Goal: Task Accomplishment & Management: Manage account settings

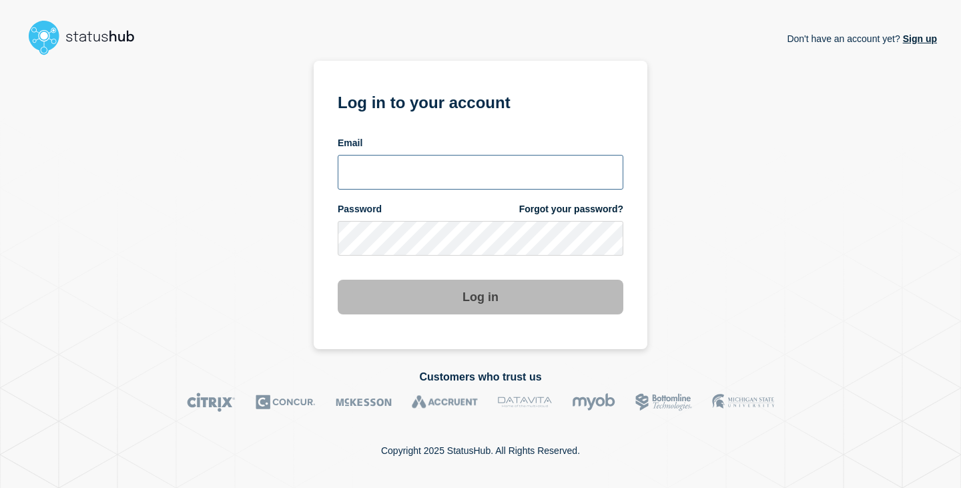
type input "[PERSON_NAME][EMAIL_ADDRESS][DOMAIN_NAME]"
click at [513, 289] on button "Log in" at bounding box center [481, 297] width 286 height 35
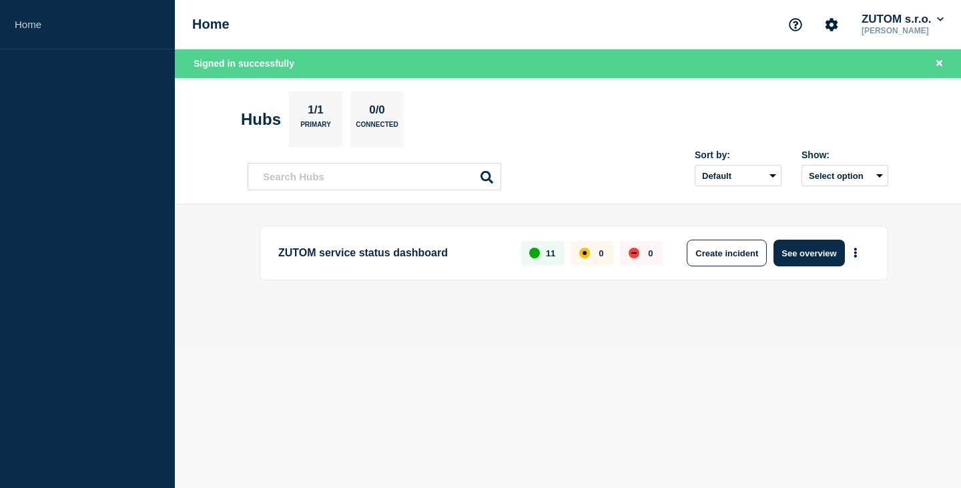
click at [573, 121] on section "Hubs 1/1 Primary 0/0 Connected" at bounding box center [568, 119] width 654 height 56
click at [940, 62] on icon "Close banner" at bounding box center [939, 63] width 6 height 6
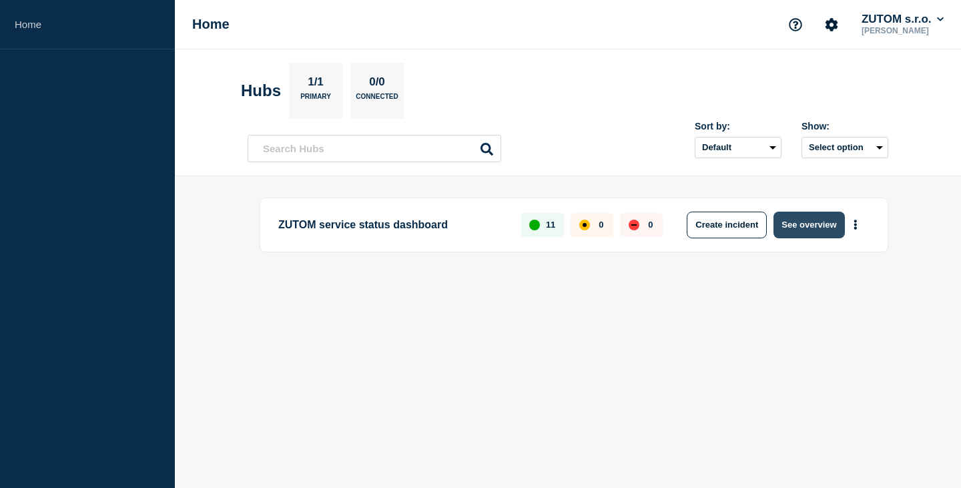
click at [806, 229] on button "See overview" at bounding box center [809, 225] width 71 height 27
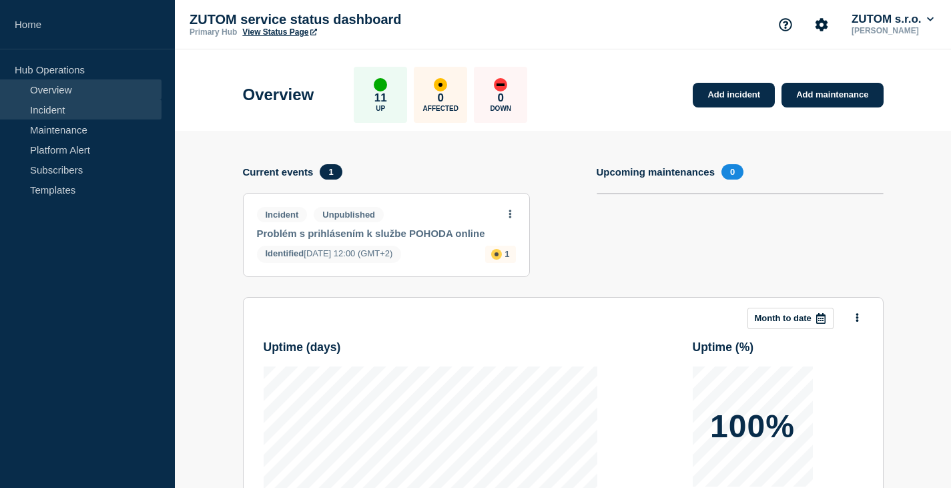
click at [53, 105] on link "Incident" at bounding box center [81, 109] width 162 height 20
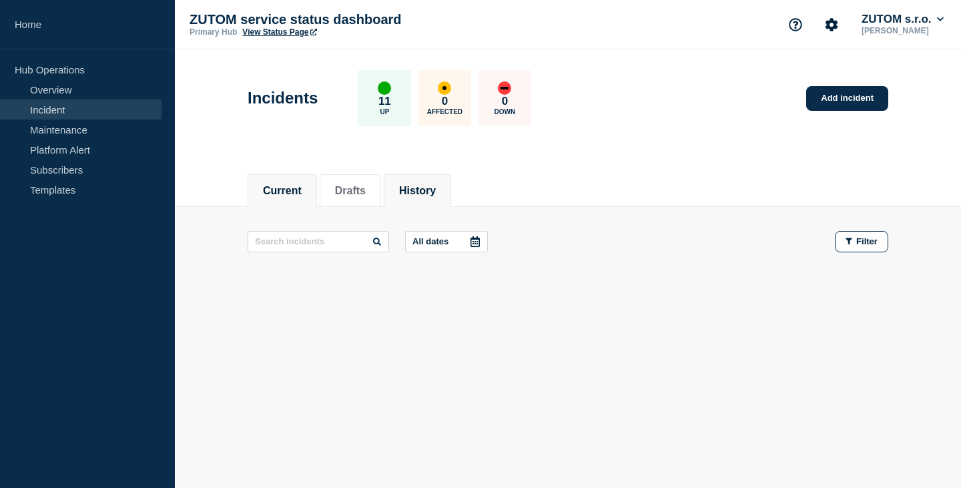
click at [436, 193] on button "History" at bounding box center [417, 191] width 37 height 12
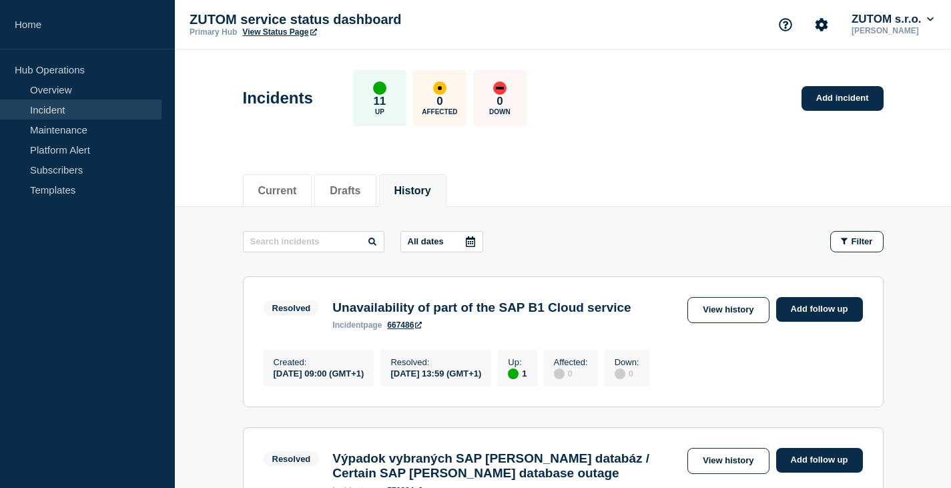
click at [631, 140] on header "Incidents 11 Up 0 Affected 0 Down Add incident" at bounding box center [563, 104] width 776 height 111
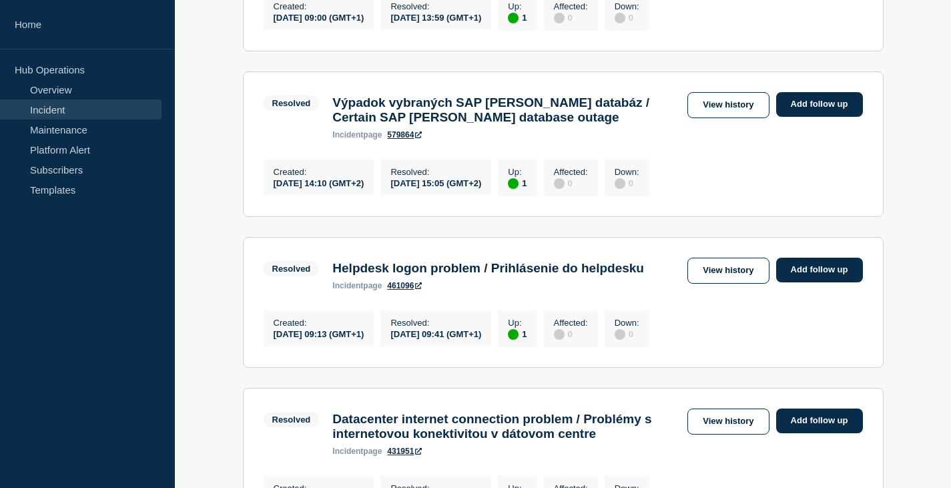
scroll to position [133, 0]
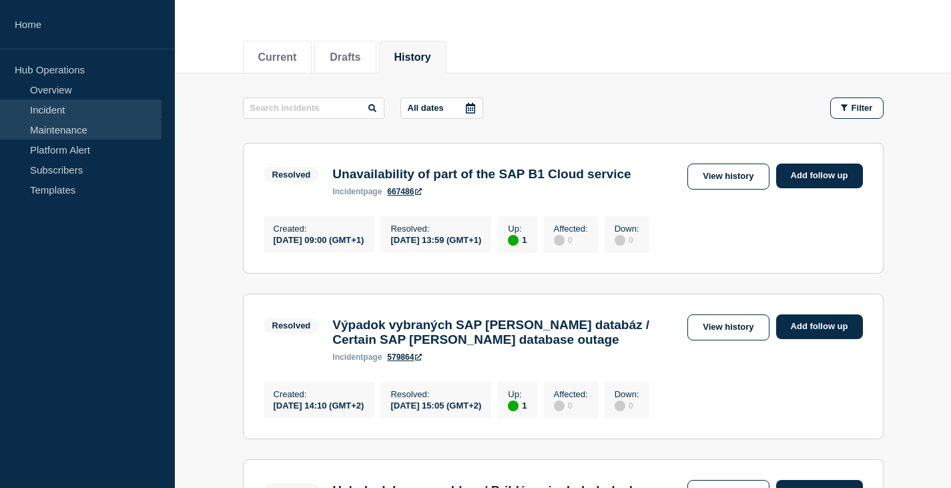
click at [78, 128] on link "Maintenance" at bounding box center [81, 129] width 162 height 20
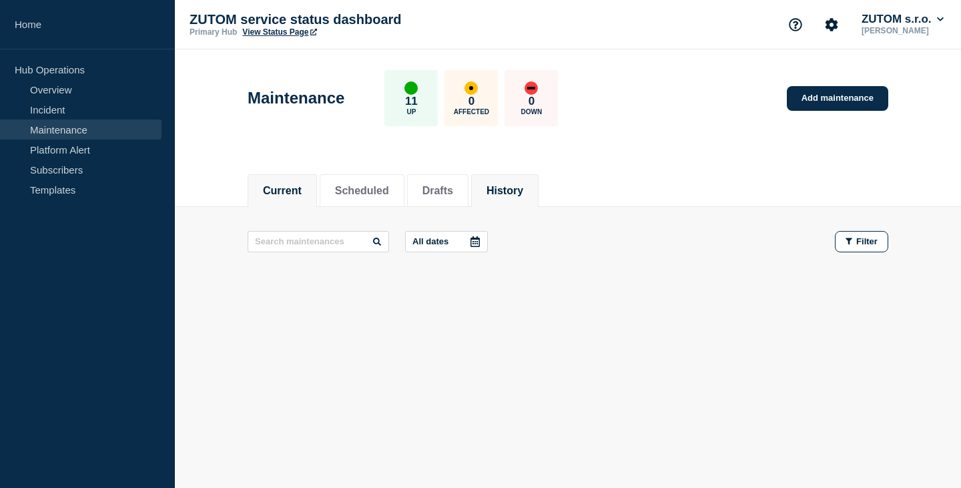
click at [523, 193] on button "History" at bounding box center [505, 191] width 37 height 12
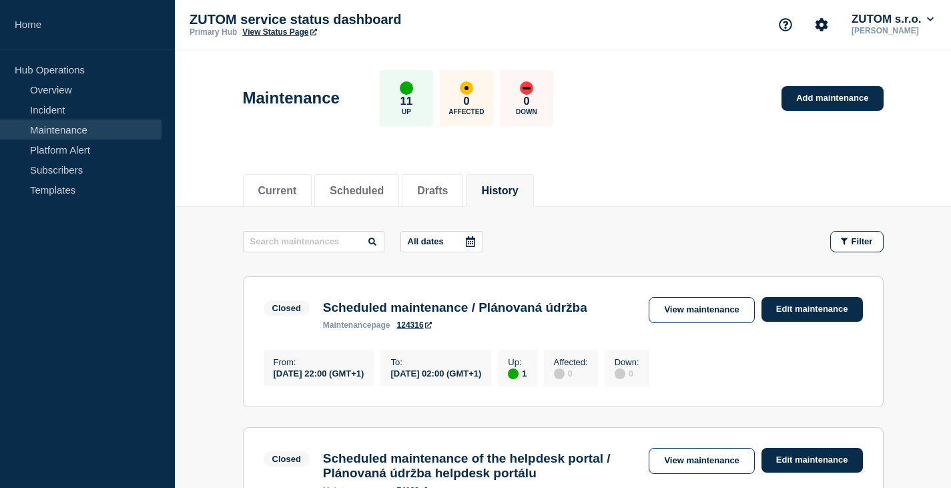
click at [643, 155] on header "Maintenance 11 Up 0 Affected 0 Down Add maintenance" at bounding box center [563, 104] width 776 height 111
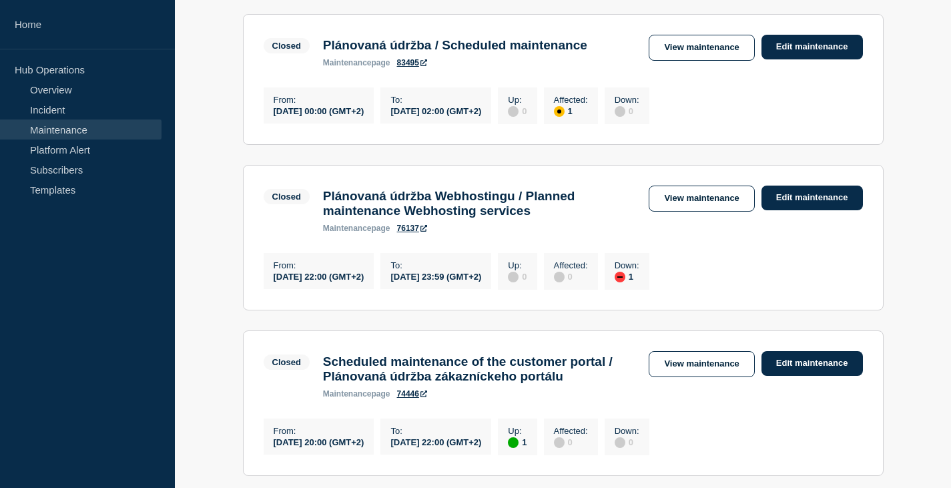
scroll to position [952, 0]
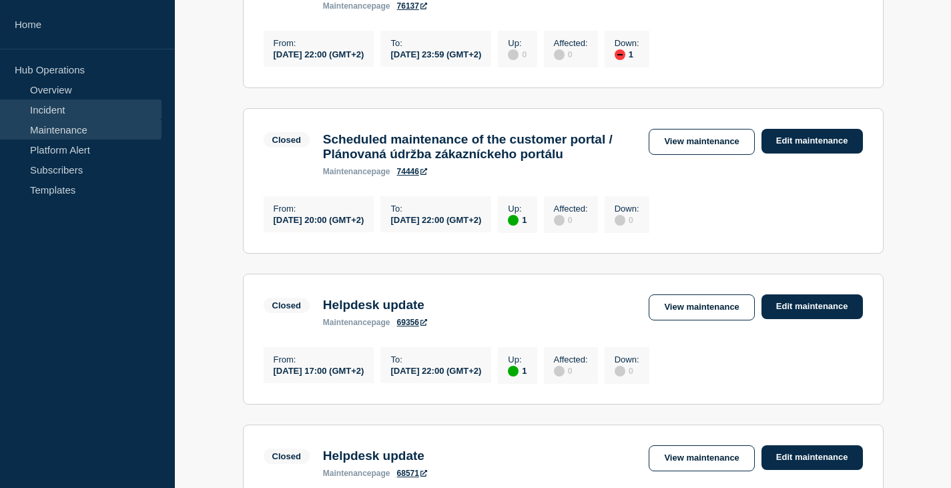
click at [65, 110] on link "Incident" at bounding box center [81, 109] width 162 height 20
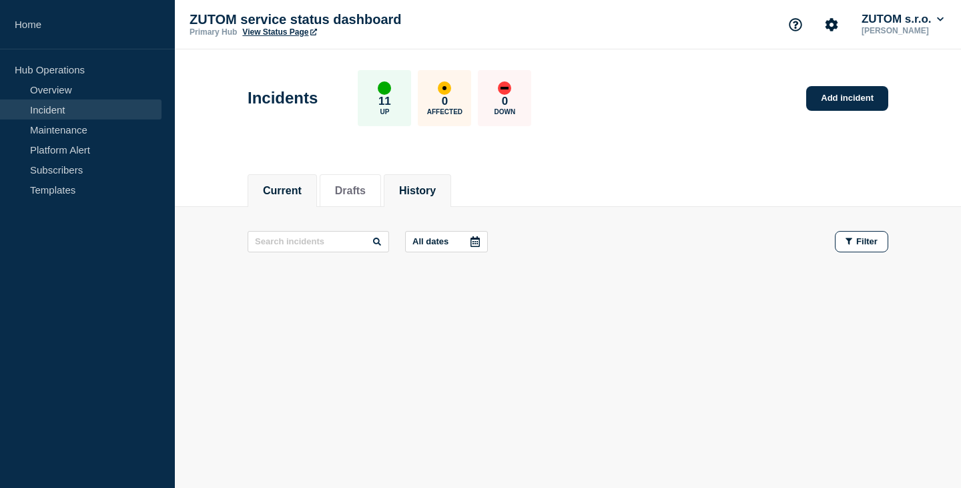
click at [433, 192] on button "History" at bounding box center [417, 191] width 37 height 12
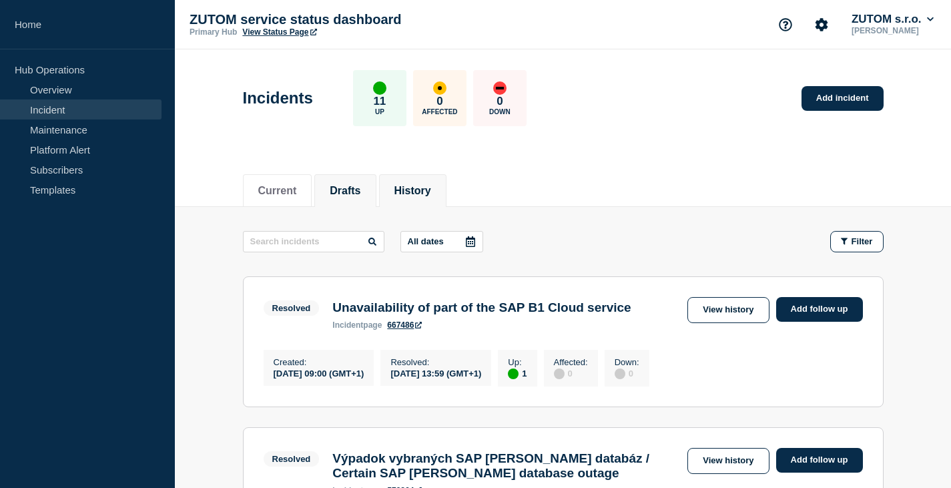
click at [360, 196] on li "Drafts" at bounding box center [344, 190] width 61 height 33
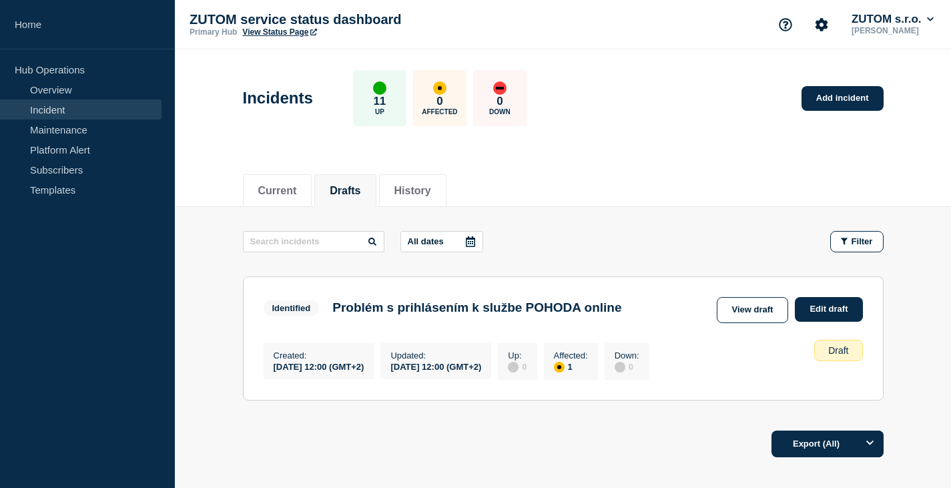
click at [364, 370] on div "2024-09-07 12:00 (GMT+2)" at bounding box center [319, 365] width 91 height 11
click at [834, 350] on div "Draft" at bounding box center [838, 350] width 48 height 21
click at [835, 310] on link "Edit draft" at bounding box center [828, 309] width 67 height 25
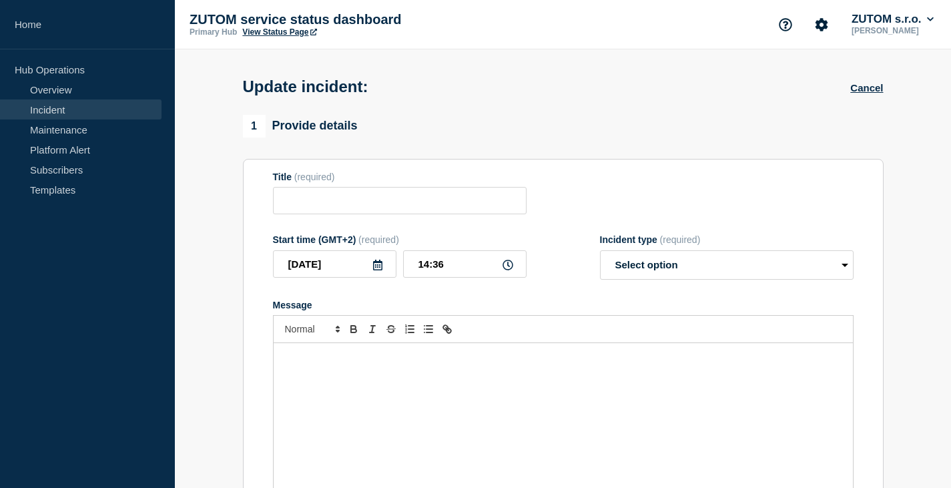
type input "Problém s prihlásením k službe POHODA online"
type input "2024-09-07"
type input "12:00"
select select "identified"
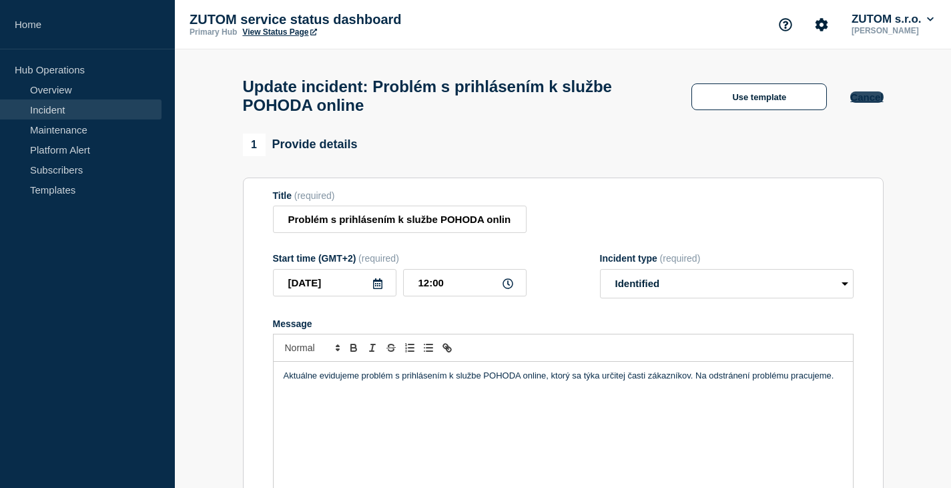
click at [865, 103] on button "Cancel" at bounding box center [866, 96] width 33 height 11
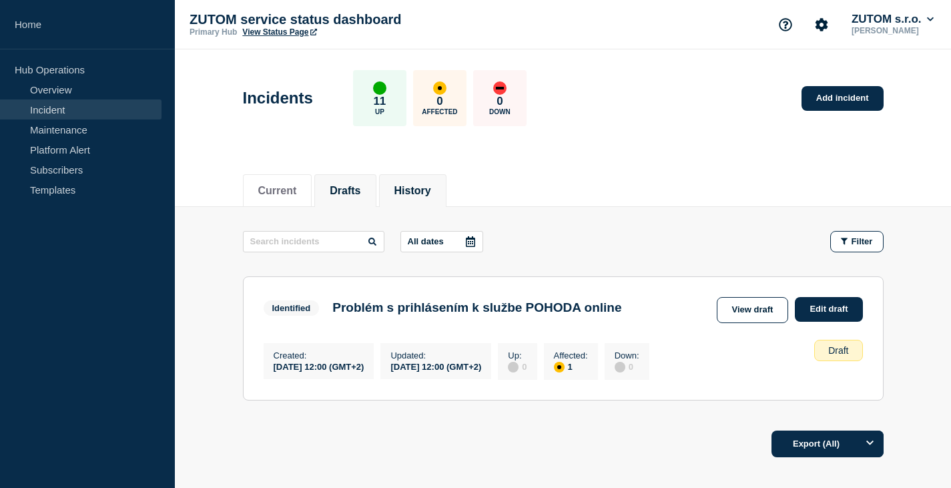
click at [431, 189] on button "History" at bounding box center [412, 191] width 37 height 12
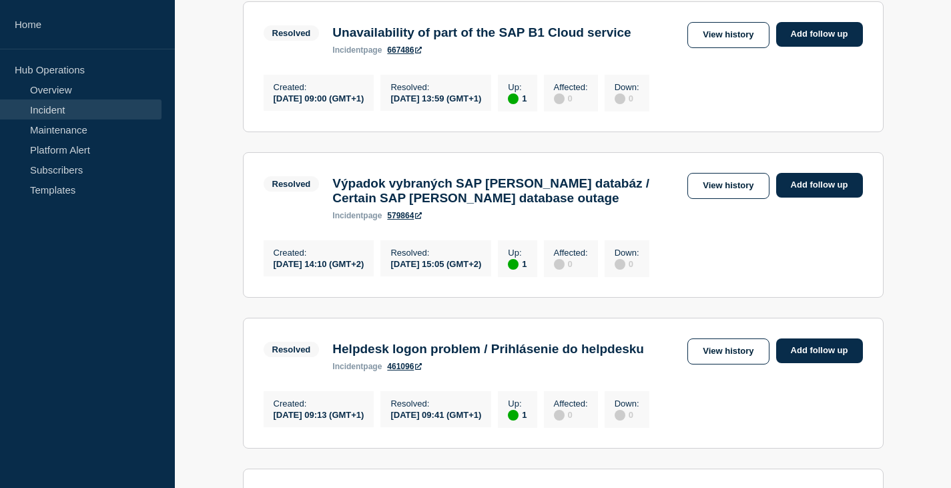
scroll to position [445, 0]
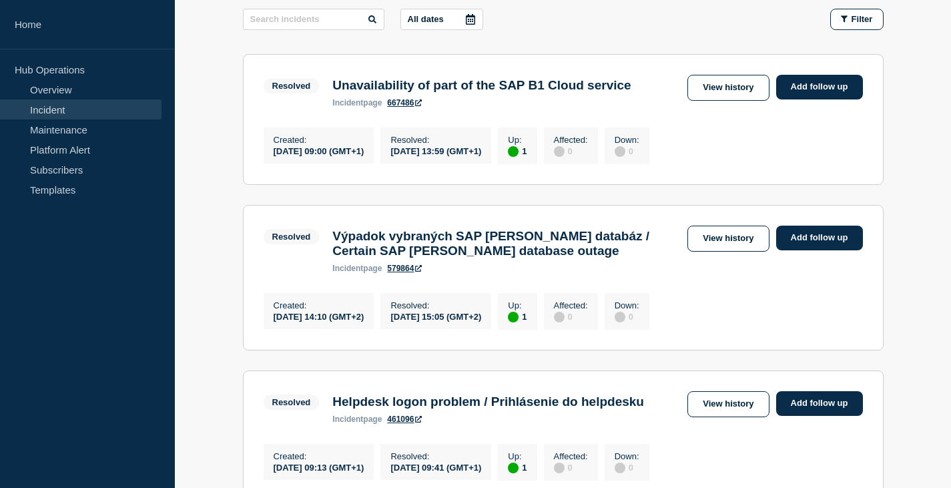
scroll to position [0, 0]
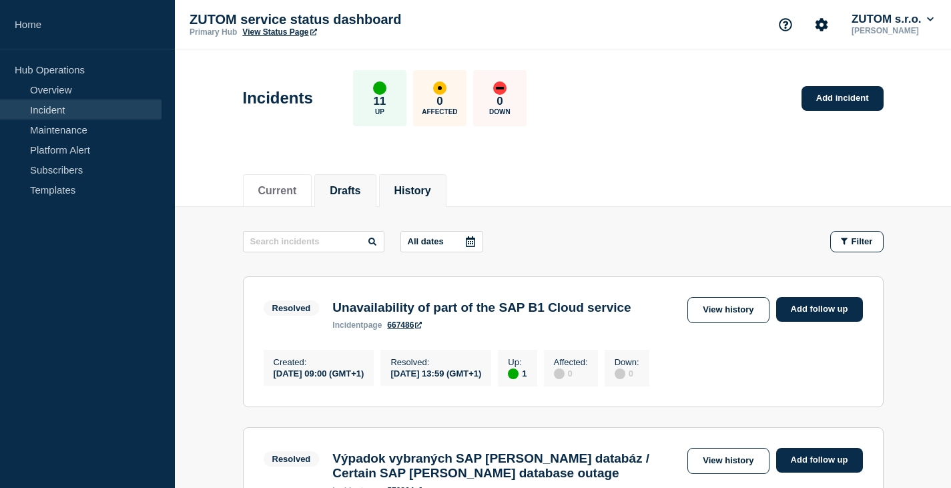
click at [346, 186] on button "Drafts" at bounding box center [345, 191] width 31 height 12
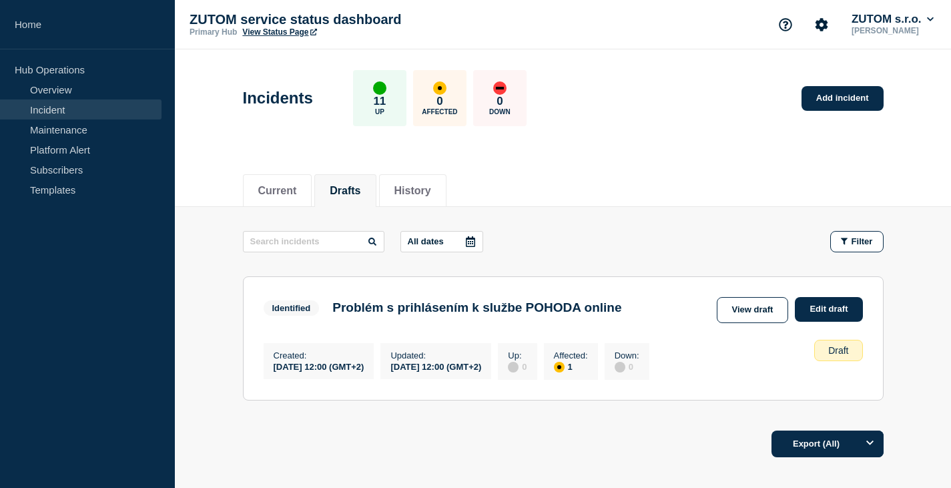
click at [681, 222] on main "All dates Filter Identified 1 Affected Problém s prihlásením k službe POHODA on…" at bounding box center [563, 314] width 776 height 214
click at [431, 185] on button "History" at bounding box center [412, 191] width 37 height 12
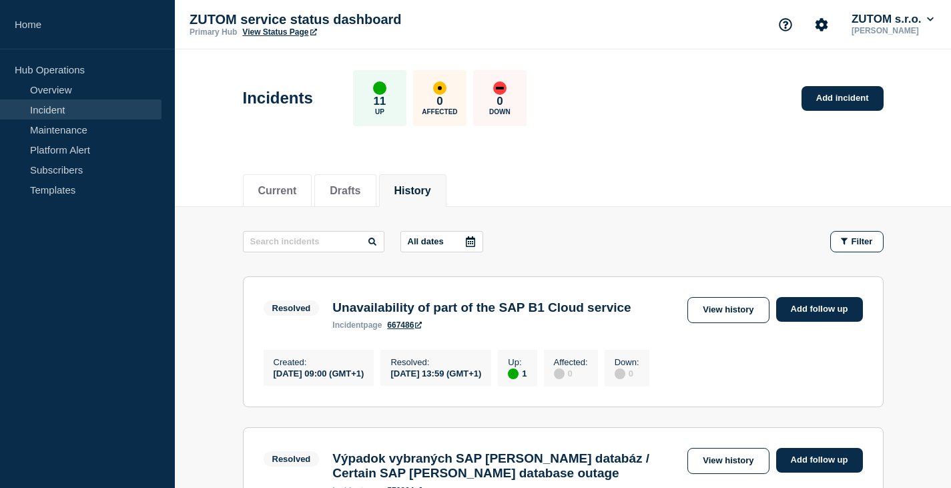
click at [599, 175] on div "Current Drafts History" at bounding box center [563, 183] width 641 height 45
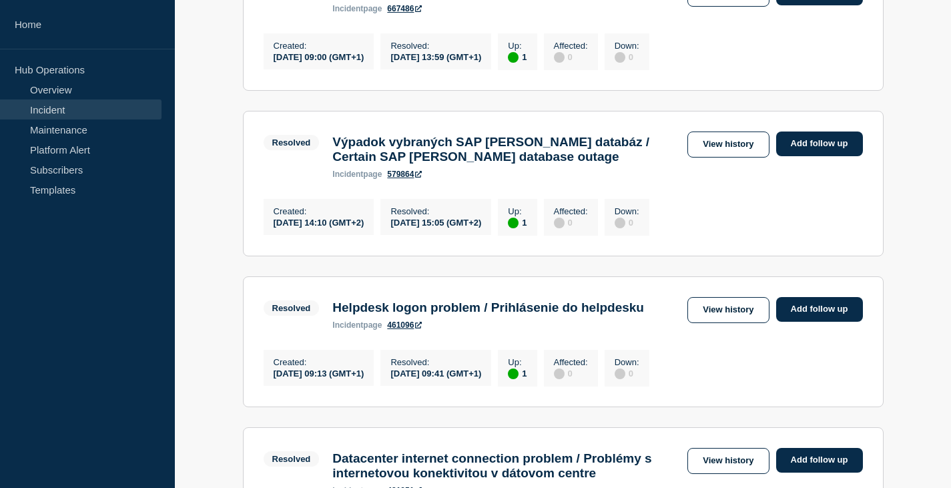
scroll to position [133, 0]
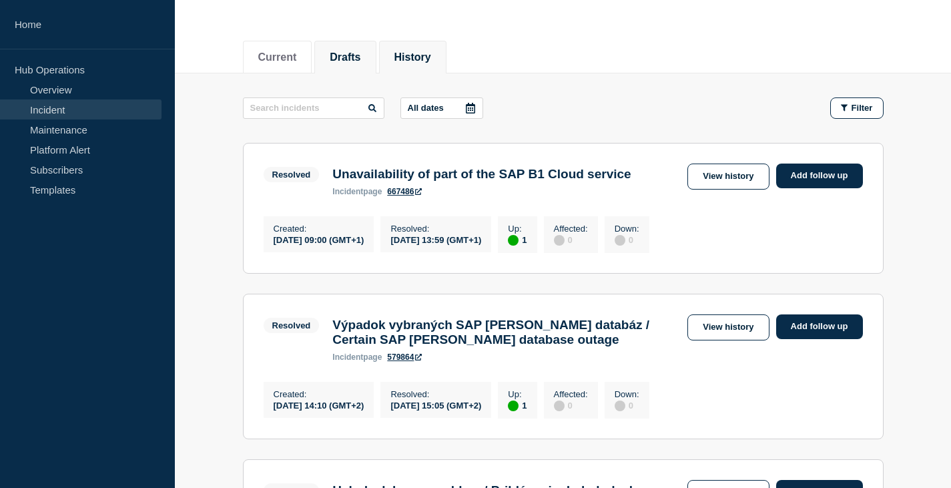
click at [343, 53] on button "Drafts" at bounding box center [345, 57] width 31 height 12
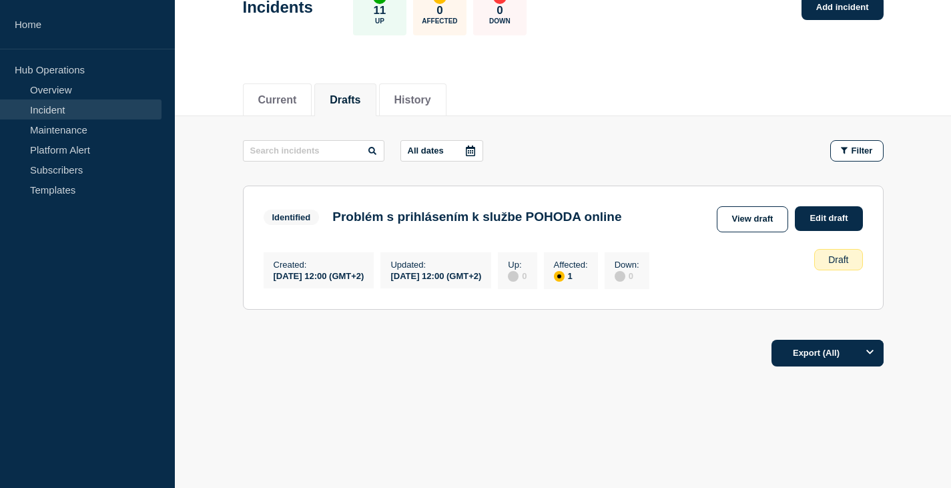
scroll to position [92, 0]
click at [294, 99] on button "Current" at bounding box center [277, 100] width 39 height 12
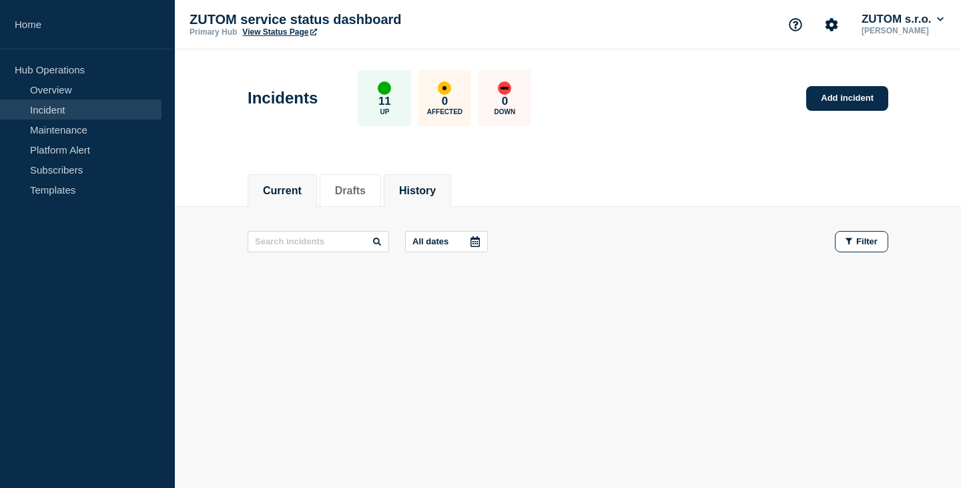
click at [436, 187] on button "History" at bounding box center [417, 191] width 37 height 12
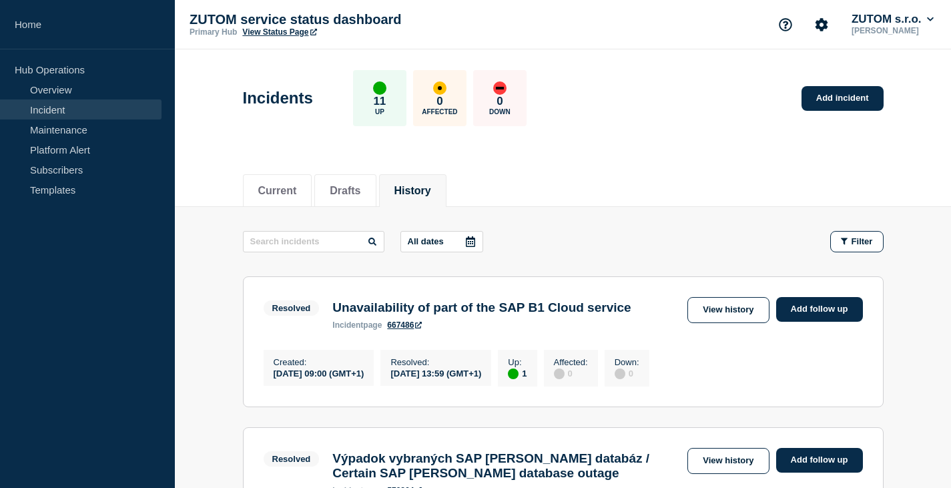
click at [642, 204] on div "Current Drafts History" at bounding box center [563, 183] width 641 height 45
click at [360, 185] on button "Drafts" at bounding box center [345, 191] width 31 height 12
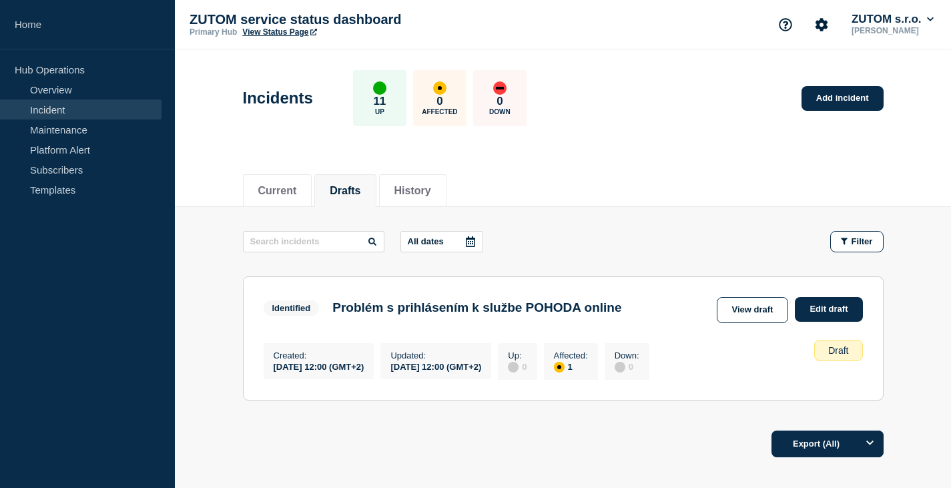
drag, startPoint x: 593, startPoint y: 206, endPoint x: 527, endPoint y: 163, distance: 78.7
click at [526, 160] on header "Incidents 11 Up 0 Affected 0 Down Add incident" at bounding box center [563, 104] width 776 height 111
drag, startPoint x: 770, startPoint y: 311, endPoint x: 776, endPoint y: 314, distance: 7.5
click at [770, 312] on link "View draft" at bounding box center [753, 310] width 72 height 26
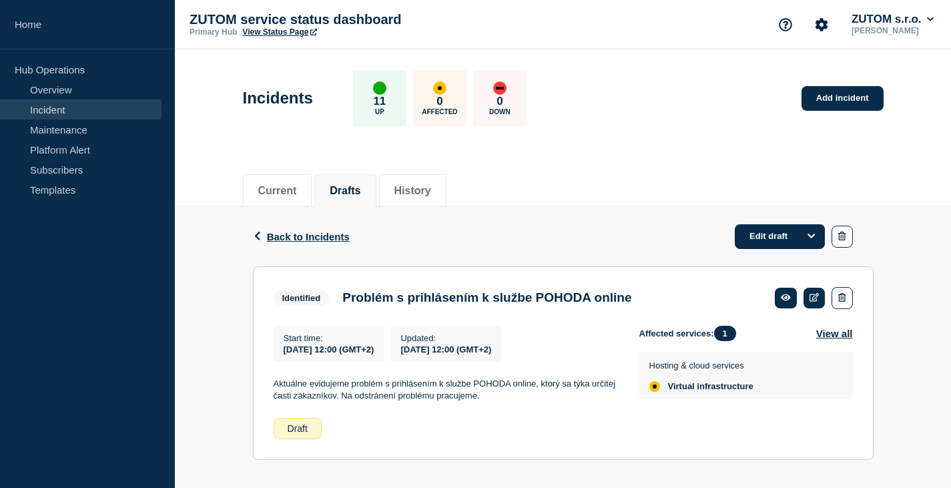
click at [353, 190] on button "Drafts" at bounding box center [345, 191] width 31 height 12
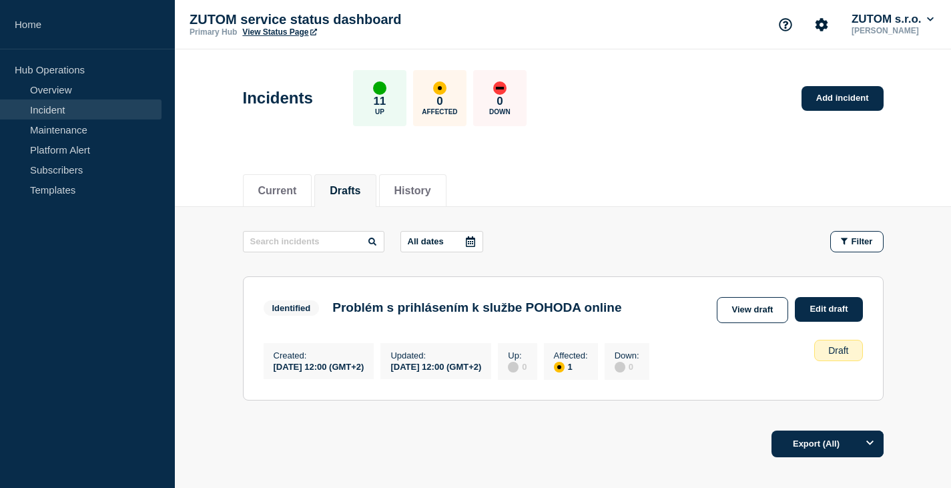
drag, startPoint x: 621, startPoint y: 182, endPoint x: 573, endPoint y: 161, distance: 52.6
click at [575, 160] on header "Incidents 11 Up 0 Affected 0 Down Add incident" at bounding box center [563, 104] width 776 height 111
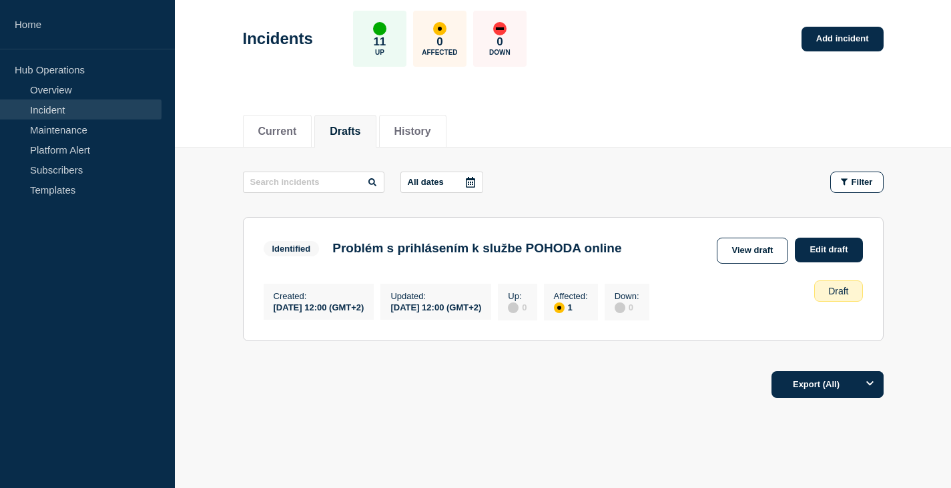
scroll to position [92, 0]
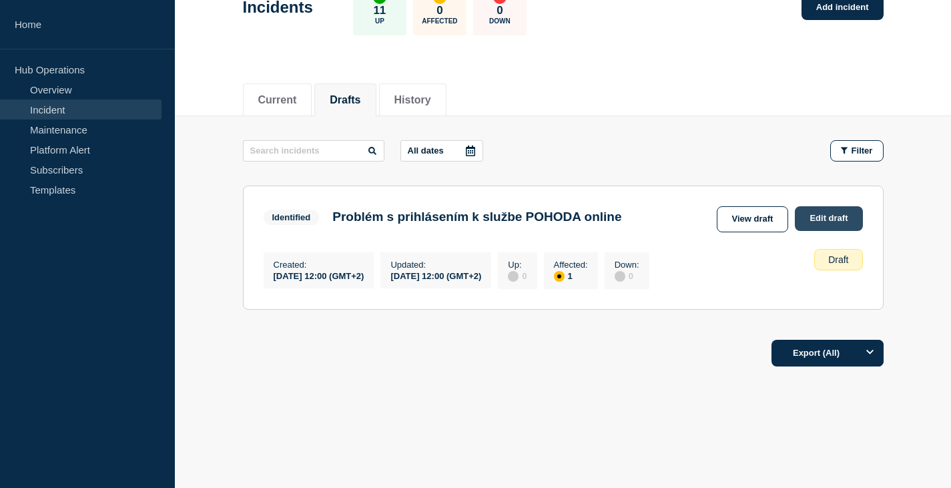
click at [823, 217] on link "Edit draft" at bounding box center [828, 218] width 67 height 25
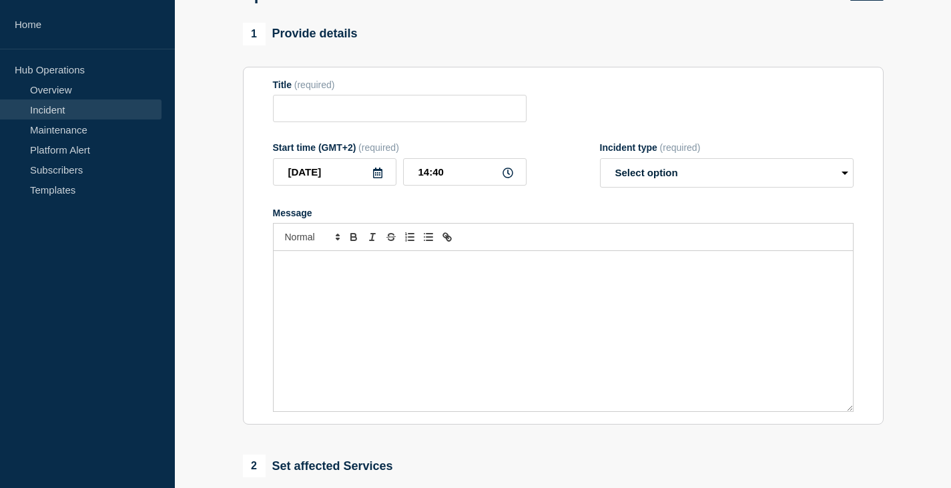
type input "Problém s prihlásením k službe POHODA online"
type input "2024-09-07"
type input "12:00"
select select "identified"
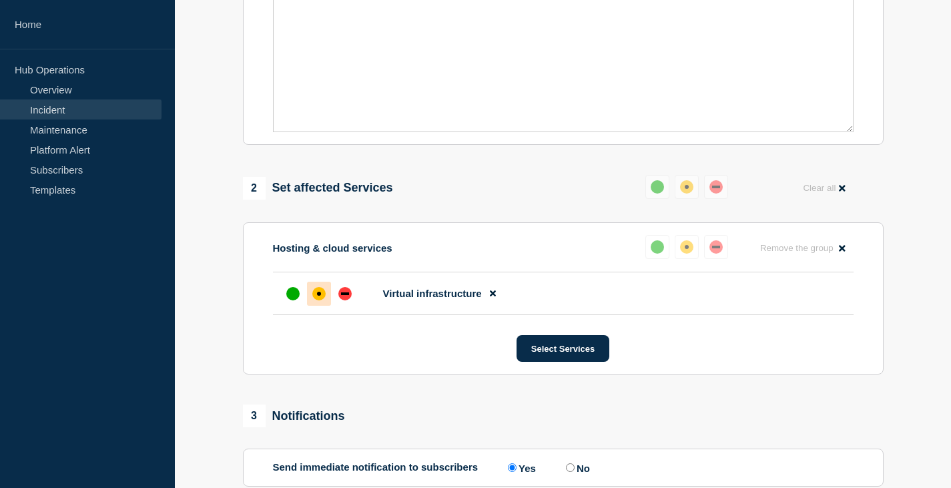
scroll to position [509, 0]
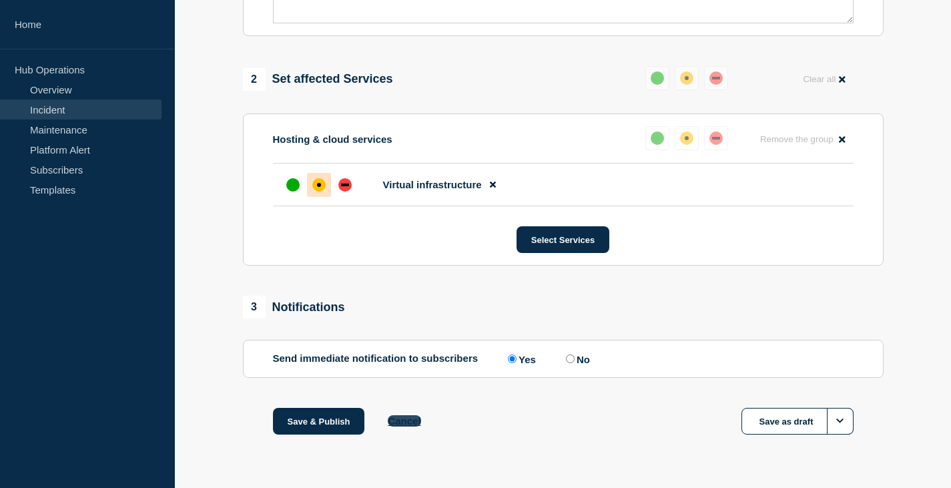
click at [409, 421] on button "Cancel" at bounding box center [404, 420] width 33 height 11
